Goal: Task Accomplishment & Management: Manage account settings

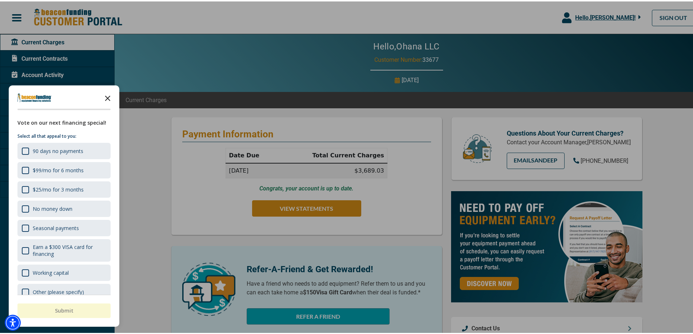
click at [111, 97] on icon "Close the survey" at bounding box center [107, 96] width 15 height 15
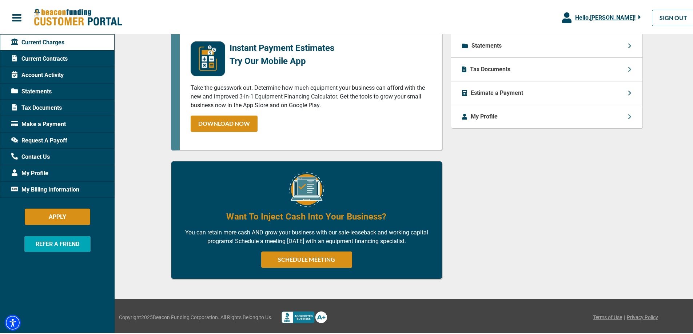
scroll to position [191, 0]
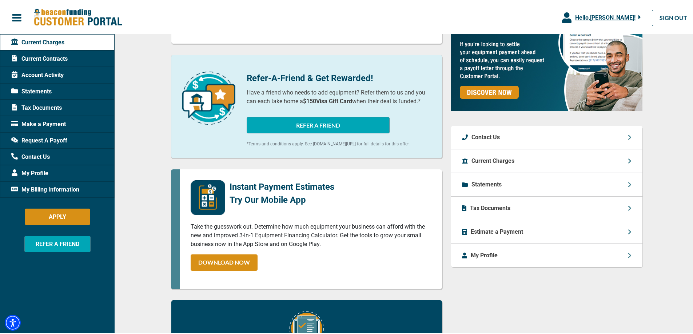
click at [56, 56] on span "Current Contracts" at bounding box center [39, 57] width 56 height 9
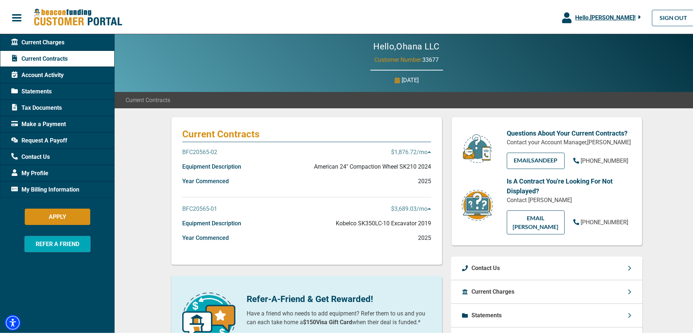
click at [417, 155] on p "$1,876.72 /mo" at bounding box center [411, 151] width 40 height 9
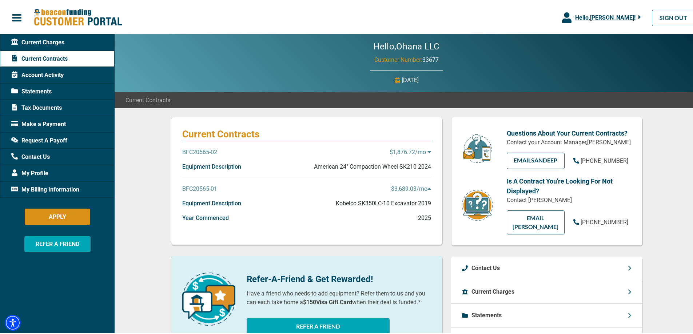
click at [417, 155] on p "$1,876.72 /mo" at bounding box center [410, 151] width 41 height 9
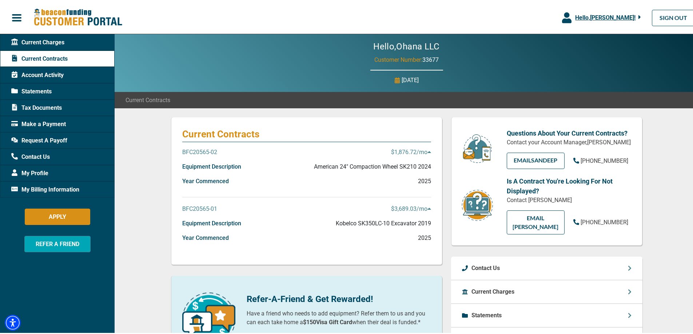
click at [47, 75] on span "Account Activity" at bounding box center [37, 74] width 52 height 9
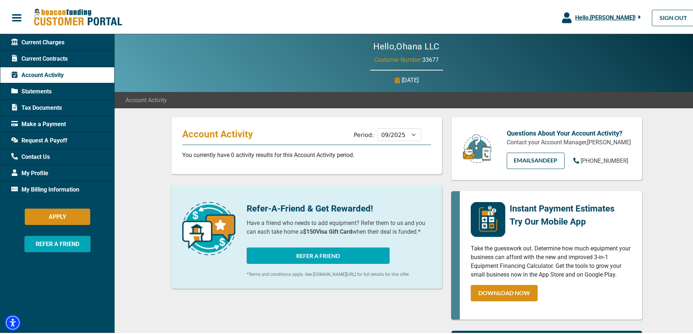
click at [63, 43] on span "Current Charges" at bounding box center [37, 41] width 53 height 9
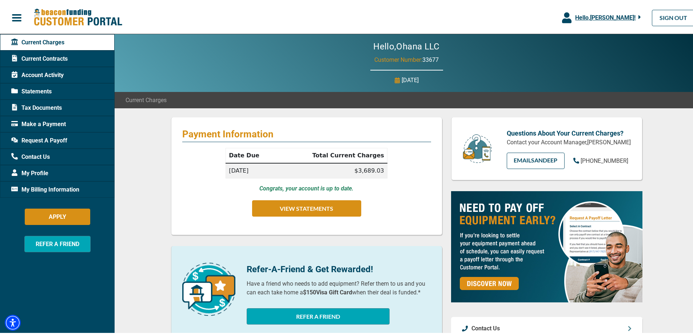
click at [57, 54] on span "Current Contracts" at bounding box center [39, 57] width 56 height 9
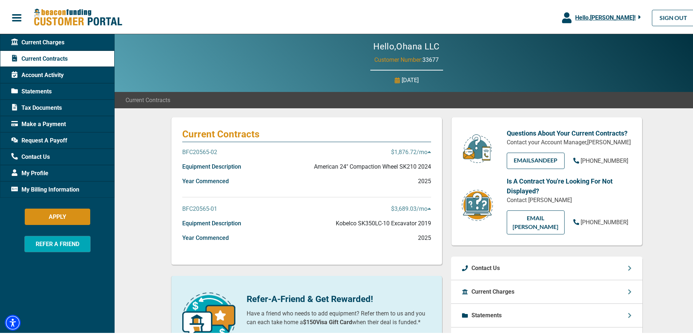
click at [52, 90] on div "Statements" at bounding box center [57, 90] width 115 height 16
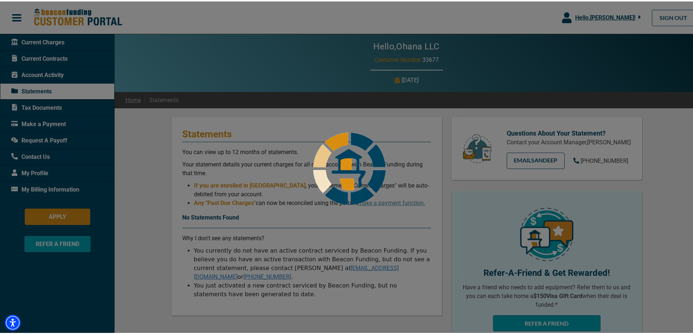
scroll to position [36, 0]
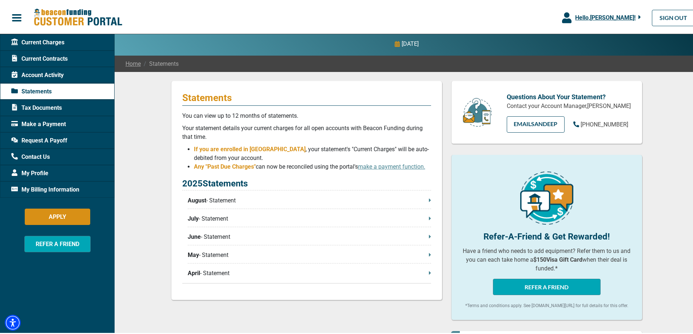
click at [389, 197] on p "August - Statement" at bounding box center [309, 199] width 243 height 9
click at [429, 199] on icon at bounding box center [430, 198] width 2 height 3
click at [48, 68] on div "Account Activity" at bounding box center [57, 74] width 115 height 16
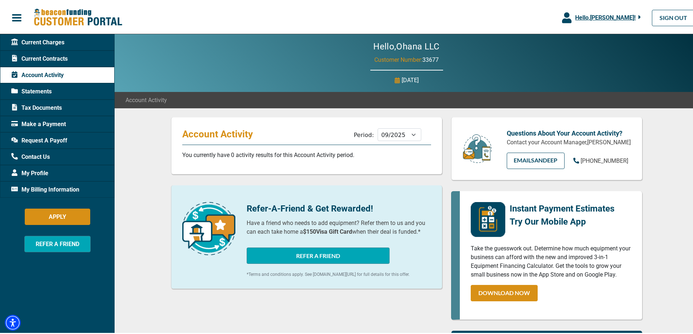
click at [23, 75] on span "Account Activity" at bounding box center [37, 74] width 52 height 9
click at [55, 38] on span "Current Charges" at bounding box center [37, 41] width 53 height 9
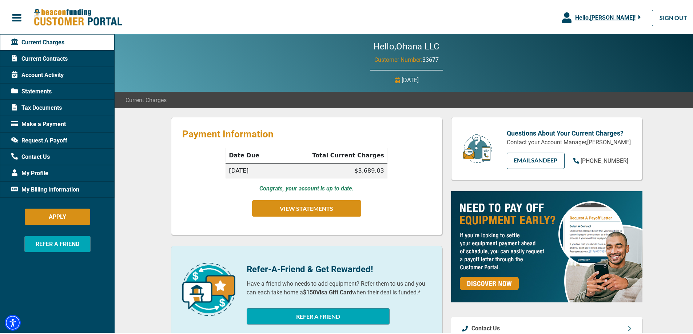
click at [66, 55] on span "Current Contracts" at bounding box center [39, 57] width 56 height 9
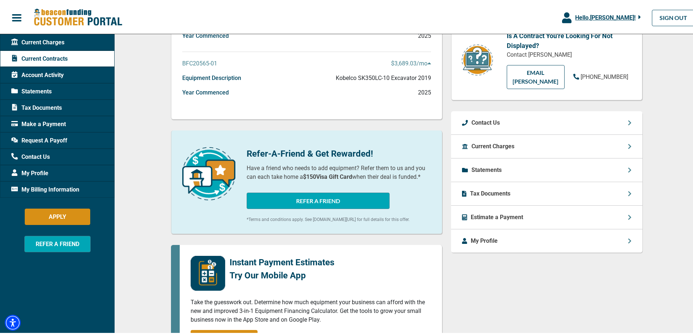
scroll to position [109, 0]
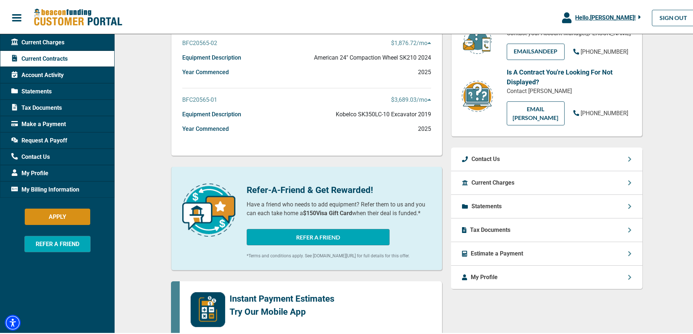
click at [620, 184] on div "Current Charges" at bounding box center [546, 182] width 191 height 24
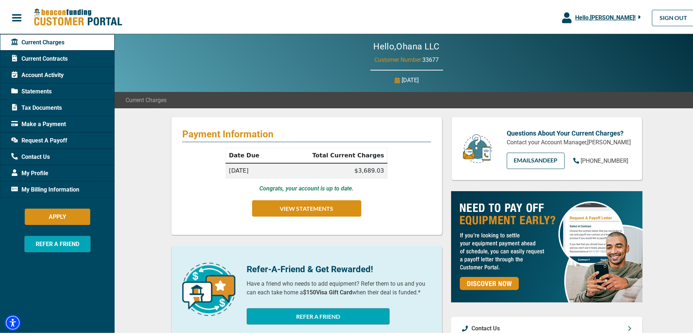
click at [67, 57] on span "Current Contracts" at bounding box center [39, 57] width 56 height 9
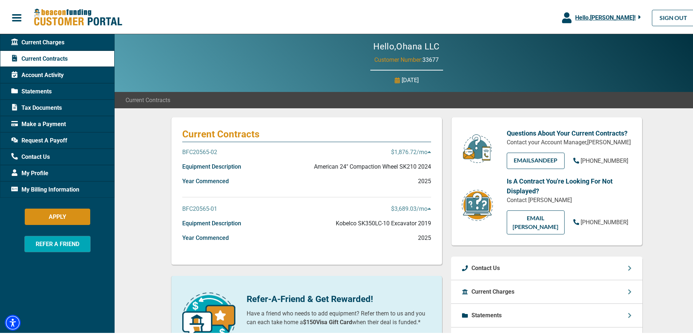
click at [417, 167] on p "American 24" Compaction Wheel SK210 2024" at bounding box center [372, 165] width 117 height 9
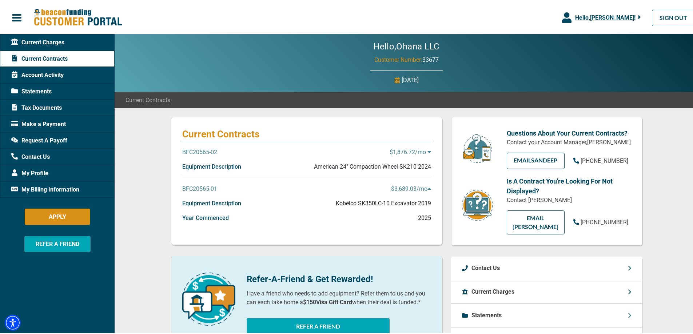
click at [417, 167] on p "American 24" Compaction Wheel SK210 2024" at bounding box center [372, 165] width 117 height 9
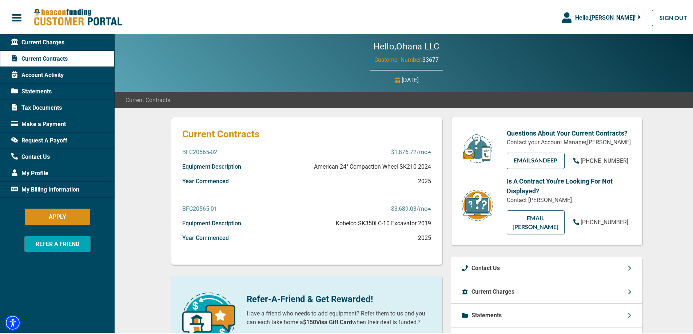
click at [206, 148] on p "BFC20565-02" at bounding box center [199, 151] width 35 height 9
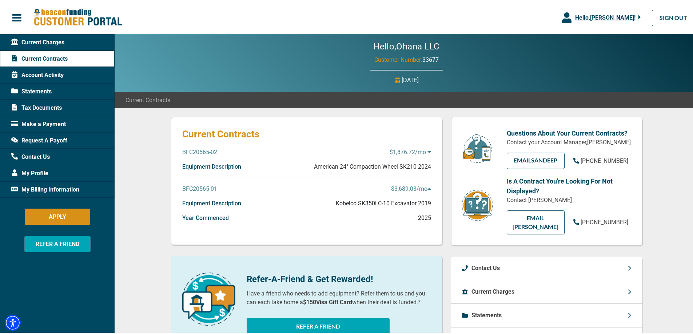
click at [202, 150] on p "BFC20565-02" at bounding box center [199, 151] width 35 height 9
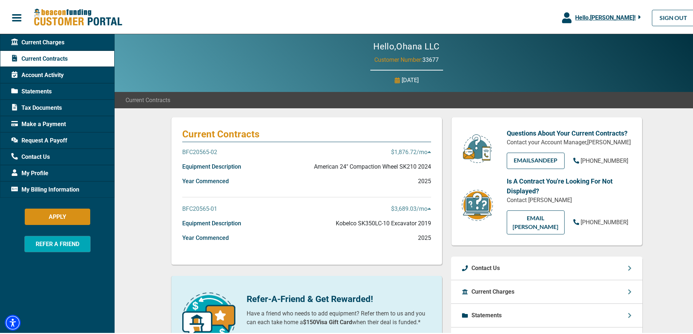
click at [428, 152] on icon at bounding box center [429, 151] width 3 height 2
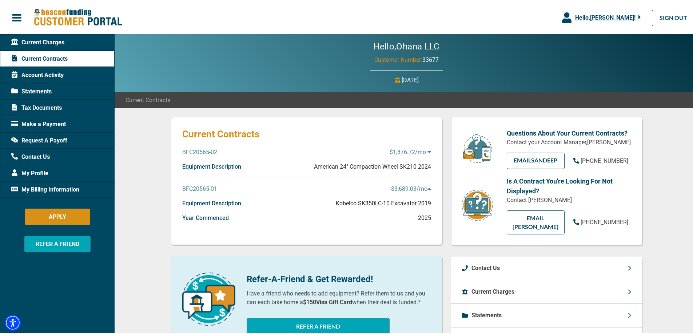
click at [428, 151] on icon at bounding box center [430, 151] width 4 height 6
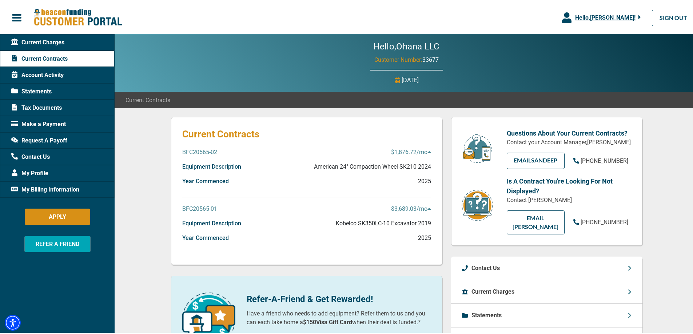
click at [59, 137] on span "Request A Payoff" at bounding box center [39, 139] width 56 height 9
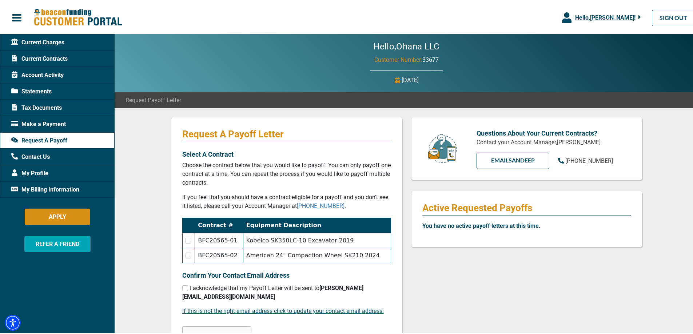
scroll to position [36, 0]
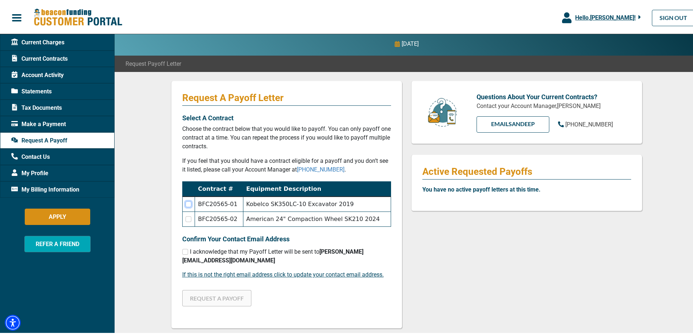
click at [187, 203] on input "checkbox" at bounding box center [189, 203] width 6 height 6
checkbox input "true"
click at [186, 218] on input "checkbox" at bounding box center [189, 218] width 6 height 6
checkbox input "true"
checkbox input "false"
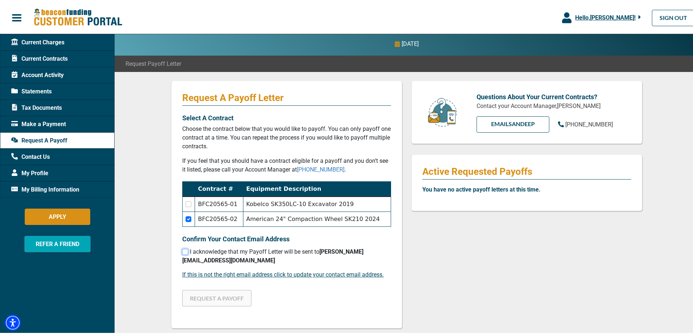
click at [184, 249] on input "checkbox" at bounding box center [185, 251] width 6 height 6
checkbox input "true"
click at [214, 289] on button "REQUEST A PAYOFF" at bounding box center [216, 297] width 69 height 16
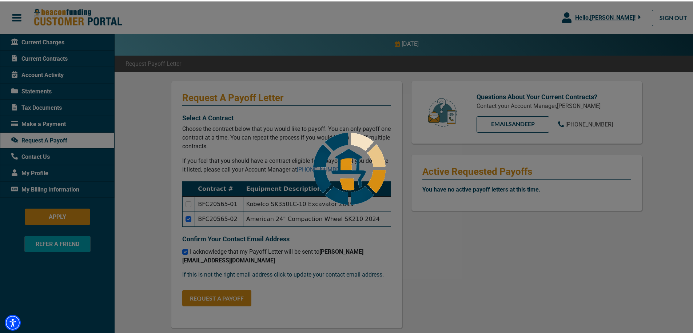
click at [188, 203] on div at bounding box center [349, 167] width 699 height 334
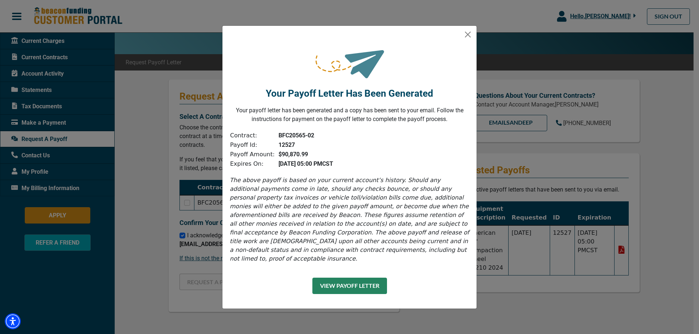
click at [362, 285] on button "View Payoff Letter" at bounding box center [349, 286] width 75 height 16
click at [470, 36] on button "Close" at bounding box center [468, 35] width 12 height 12
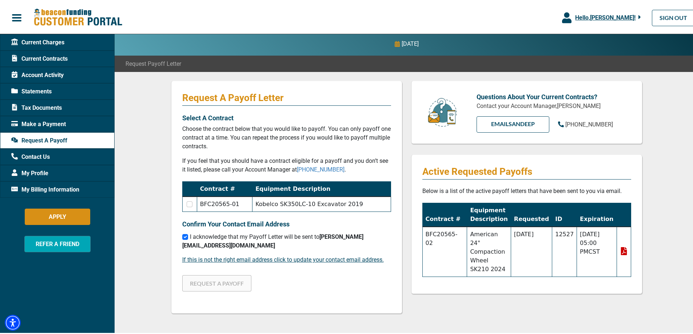
click at [184, 203] on td at bounding box center [189, 202] width 15 height 15
click at [188, 205] on input "checkbox" at bounding box center [190, 203] width 6 height 6
checkbox input "true"
click at [224, 274] on button "REQUEST A PAYOFF" at bounding box center [216, 282] width 69 height 16
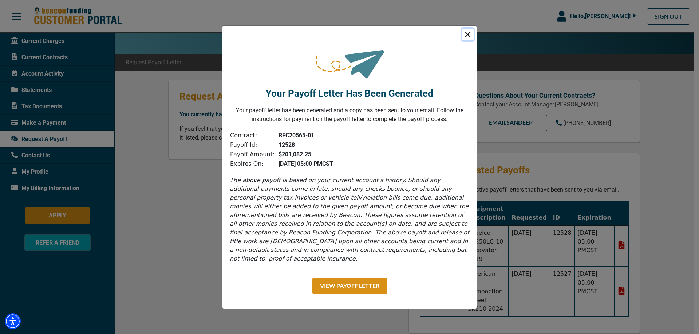
click at [465, 36] on button "Close" at bounding box center [468, 35] width 12 height 12
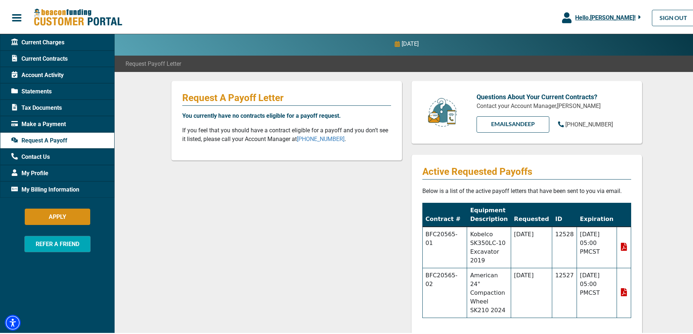
click at [38, 74] on span "Account Activity" at bounding box center [37, 74] width 52 height 9
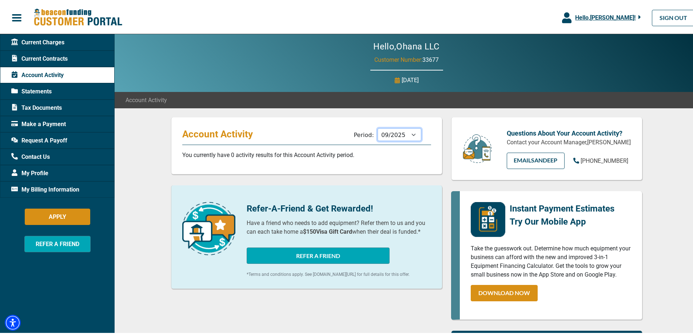
click at [405, 134] on select "10/2025 09/2025 08/2025 07/2025 06/2025 05/2025 04/2025 03/2025 02/2025 01/2025…" at bounding box center [400, 133] width 44 height 13
click at [378, 127] on select "10/2025 09/2025 08/2025 07/2025 06/2025 05/2025 04/2025 03/2025 02/2025 01/2025…" at bounding box center [400, 133] width 44 height 13
click at [381, 130] on select "10/2025 09/2025 08/2025 07/2025 06/2025 05/2025 04/2025 03/2025 02/2025 01/2025…" at bounding box center [400, 133] width 44 height 13
select select "07/2025"
click at [378, 127] on select "10/2025 09/2025 08/2025 07/2025 06/2025 05/2025 04/2025 03/2025 02/2025 01/2025…" at bounding box center [400, 133] width 44 height 13
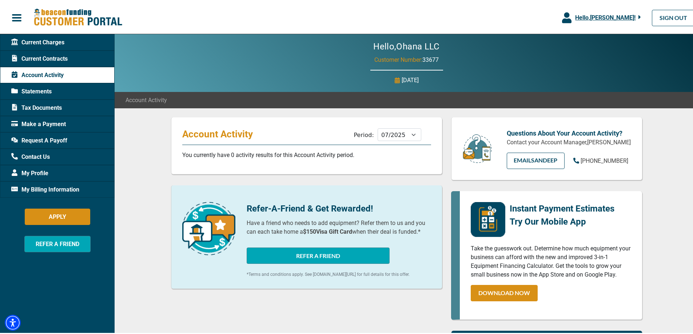
click at [44, 38] on span "Current Charges" at bounding box center [37, 41] width 53 height 9
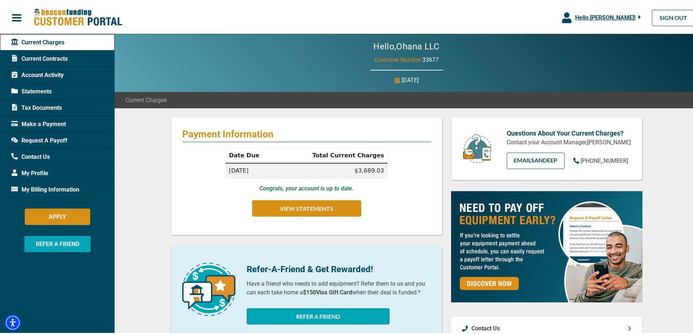
click at [44, 55] on span "Current Contracts" at bounding box center [39, 57] width 56 height 9
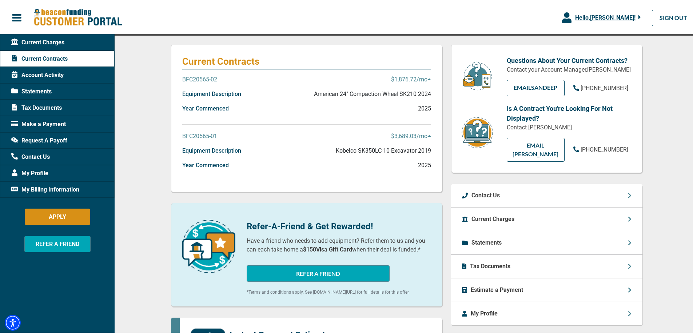
scroll to position [109, 0]
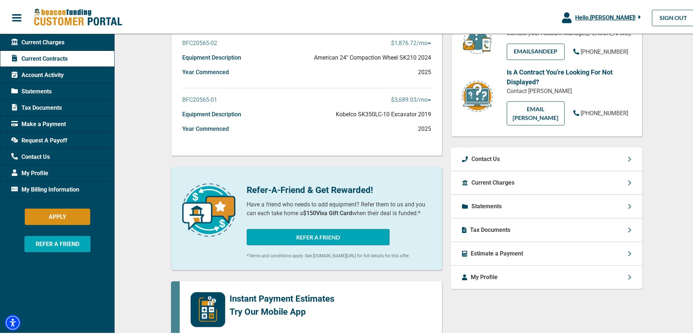
click at [523, 230] on div "Tax Documents" at bounding box center [546, 229] width 191 height 24
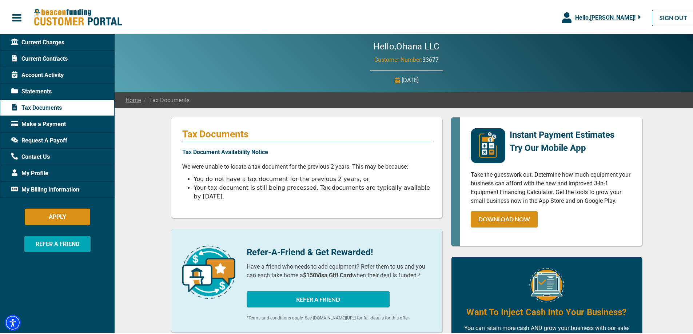
scroll to position [36, 0]
